Goal: Information Seeking & Learning: Compare options

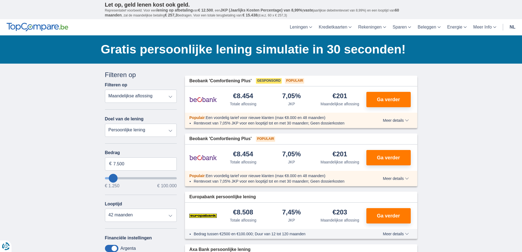
scroll to position [55, 0]
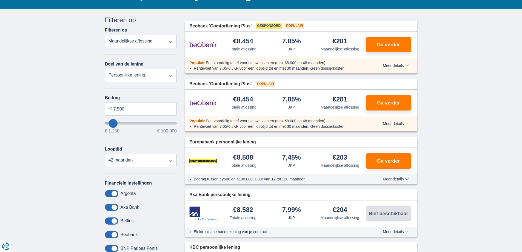
click at [169, 78] on select "Persoonlijke lening Auto Moto / fiets Mobilhome / caravan Renovatie Energie Sch…" at bounding box center [141, 75] width 72 height 13
select select "vehicleLoan"
click at [105, 69] on select "Persoonlijke lening Auto Moto / fiets Mobilhome / caravan Renovatie Energie Sch…" at bounding box center [141, 75] width 72 height 13
select select "3-4"
type input "15.000"
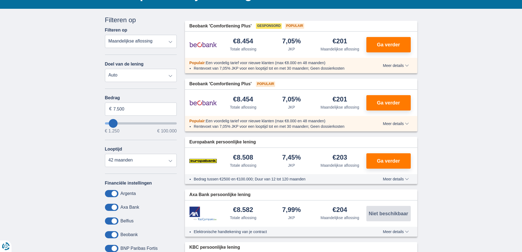
type input "15250"
select select "60"
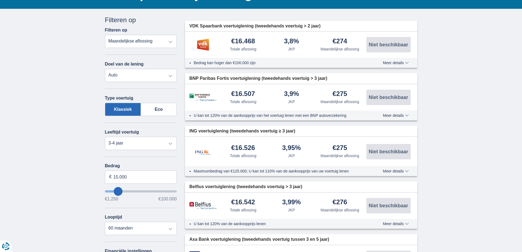
scroll to position [110, 0]
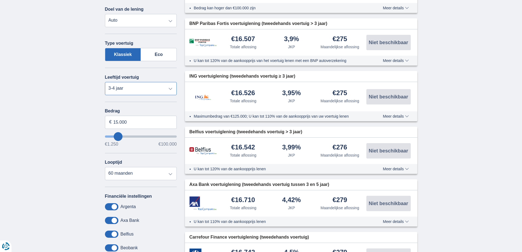
click at [172, 89] on select "Nieuw 0-1 jaar 1-2 jaar 2-3 jaar 3-4 jaar 4-5 jaar 5+ jaar" at bounding box center [141, 88] width 72 height 13
select select "1-2"
click at [105, 82] on select "Nieuw 0-1 jaar 1-2 jaar 2-3 jaar 3-4 jaar 4-5 jaar 5+ jaar" at bounding box center [141, 88] width 72 height 13
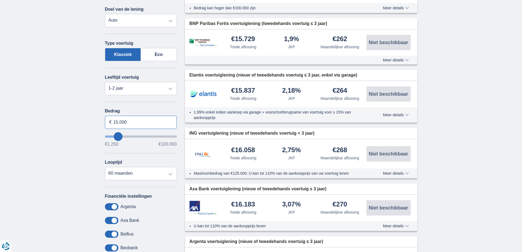
click at [155, 121] on input "15.000" at bounding box center [141, 122] width 72 height 13
type input "1"
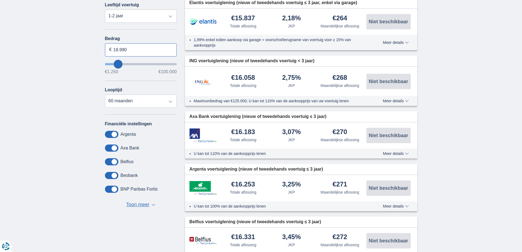
scroll to position [192, 0]
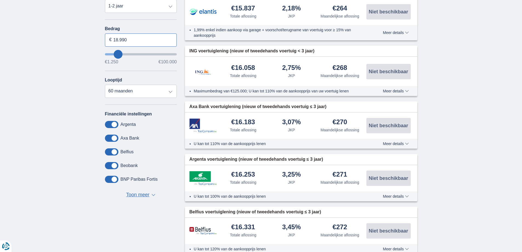
type input "18.990"
type input "19250"
select select "84"
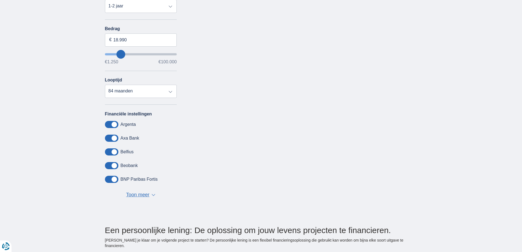
click at [135, 194] on span "Toon meer" at bounding box center [137, 194] width 23 height 7
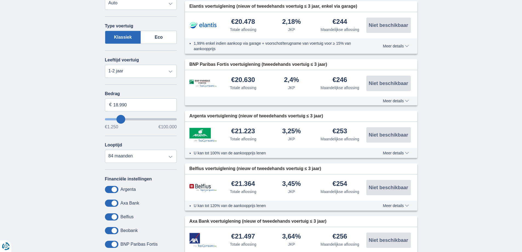
scroll to position [137, 0]
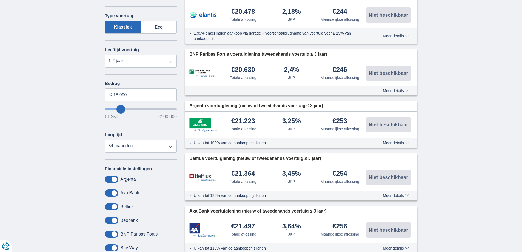
click at [199, 76] on img at bounding box center [203, 73] width 27 height 8
click at [201, 71] on img at bounding box center [203, 73] width 27 height 8
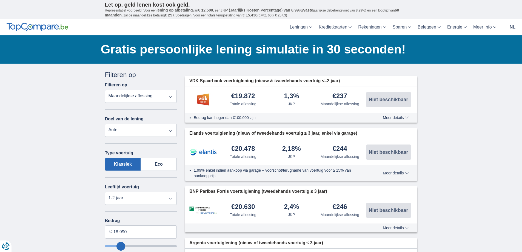
scroll to position [55, 0]
